Goal: Task Accomplishment & Management: Manage account settings

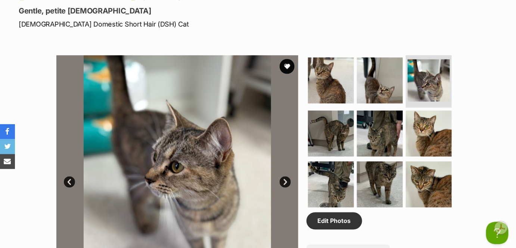
scroll to position [441, 0]
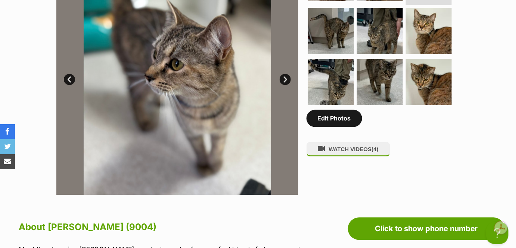
click at [325, 115] on link "Edit Photos" at bounding box center [335, 118] width 56 height 17
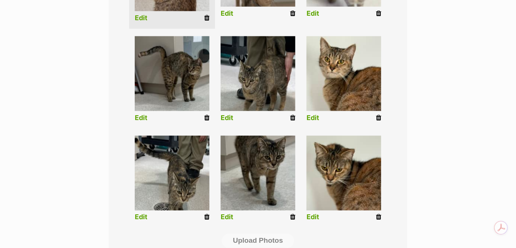
scroll to position [272, 0]
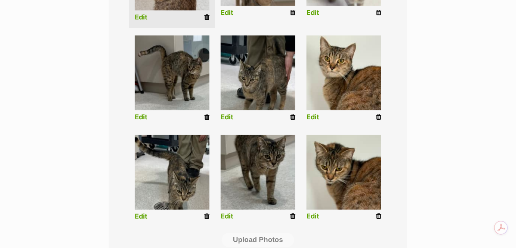
click at [206, 217] on icon at bounding box center [206, 216] width 5 height 7
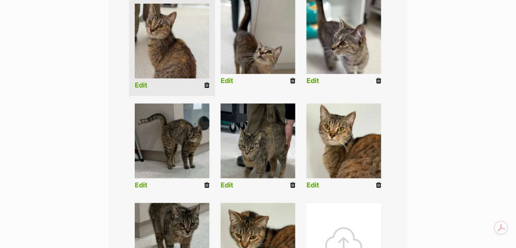
scroll to position [306, 0]
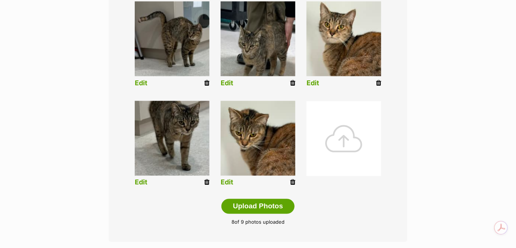
click at [343, 141] on div at bounding box center [344, 138] width 75 height 75
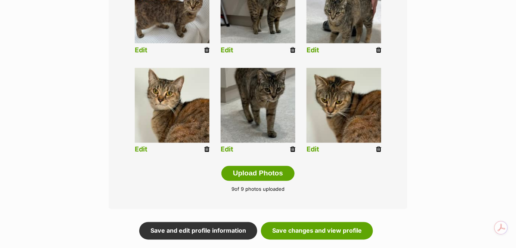
scroll to position [407, 0]
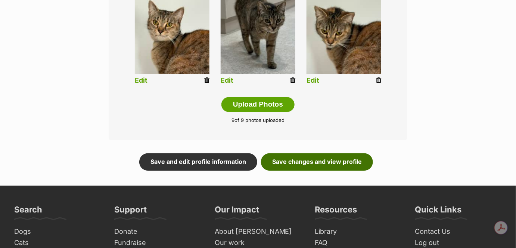
click at [306, 167] on link "Save changes and view profile" at bounding box center [317, 161] width 112 height 17
